Goal: Information Seeking & Learning: Learn about a topic

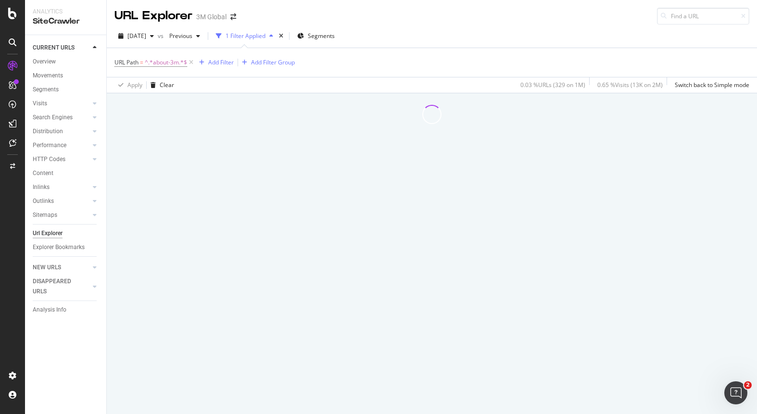
click at [52, 233] on div "Url Explorer" at bounding box center [48, 233] width 30 height 10
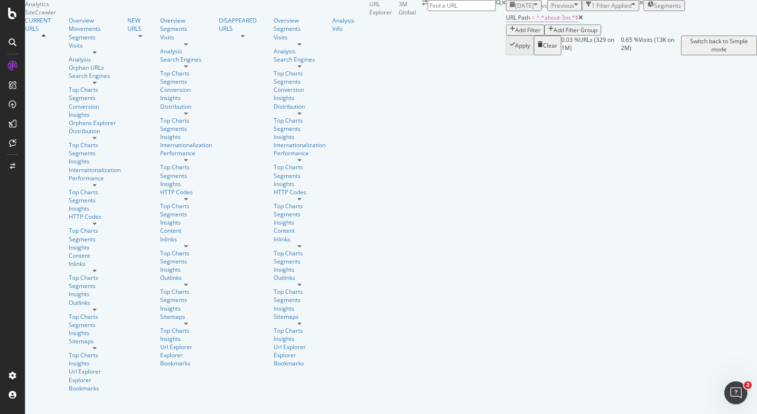
scroll to position [87, 0]
click at [138, 39] on icon at bounding box center [140, 36] width 4 height 6
click at [219, 33] on div "DISAPPEARED URLS" at bounding box center [243, 24] width 48 height 16
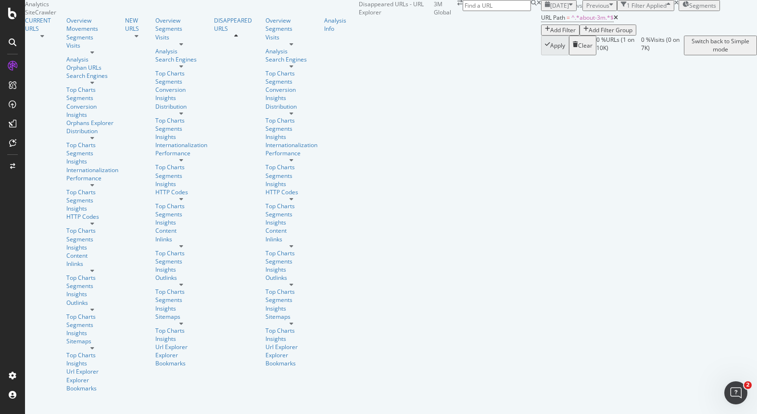
scroll to position [4, 0]
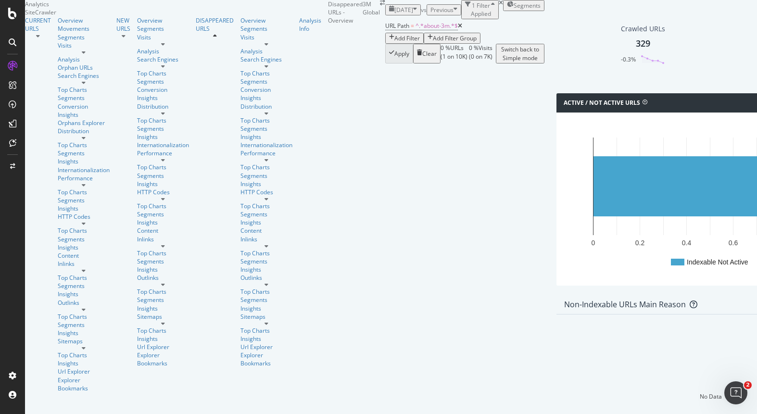
click at [13, 41] on icon at bounding box center [13, 42] width 8 height 8
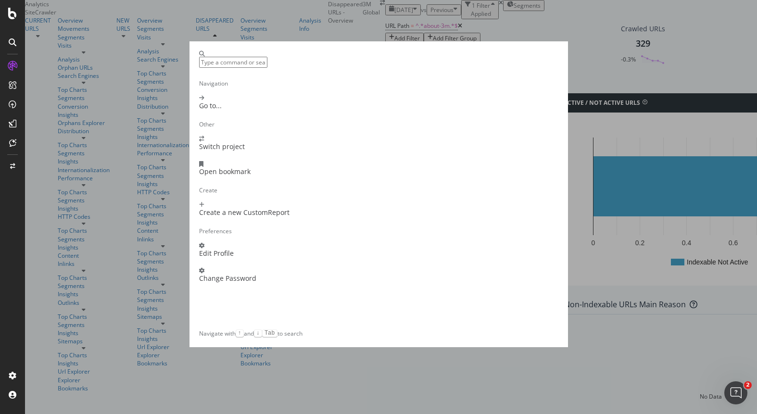
click at [12, 9] on div "Navigation Go to... Other Switch project Open bookmark Create Create a new Cust…" at bounding box center [378, 207] width 757 height 414
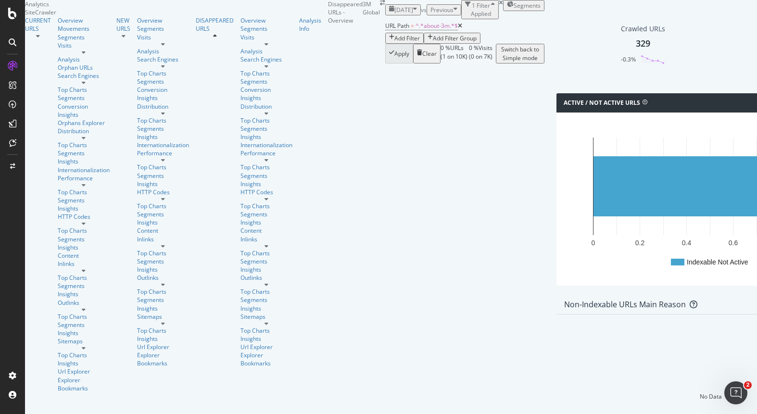
drag, startPoint x: 12, startPoint y: 14, endPoint x: 3, endPoint y: 6, distance: 11.9
click at [0, 0] on div at bounding box center [12, 207] width 25 height 414
click at [240, 312] on div "Sitemaps" at bounding box center [266, 316] width 52 height 8
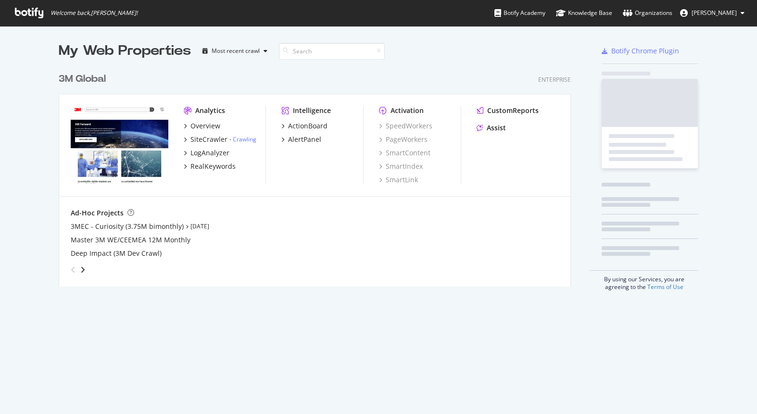
scroll to position [226, 520]
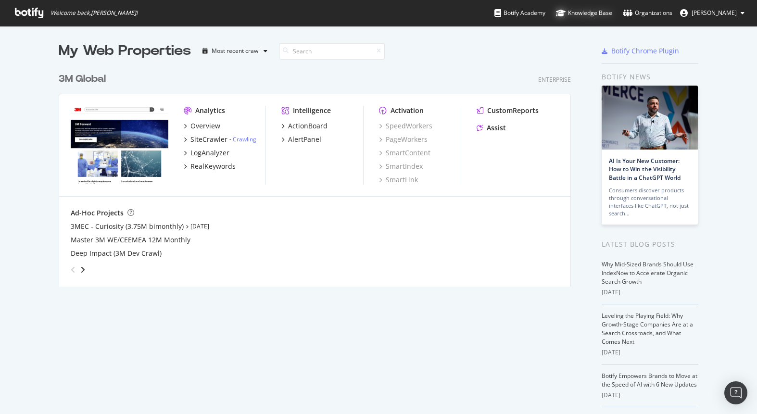
click at [594, 11] on div "Knowledge Base" at bounding box center [584, 13] width 56 height 10
